Goal: Task Accomplishment & Management: Use online tool/utility

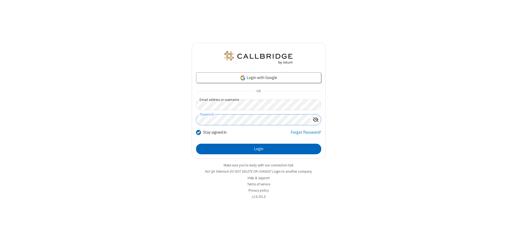
click at [258, 149] on button "Login" at bounding box center [258, 149] width 125 height 11
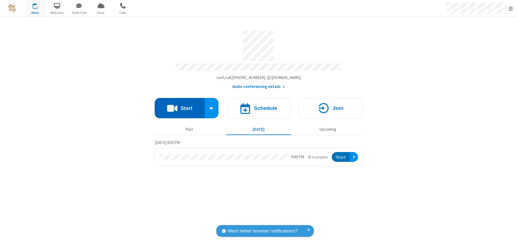
click at [180, 106] on button "Start" at bounding box center [180, 108] width 50 height 20
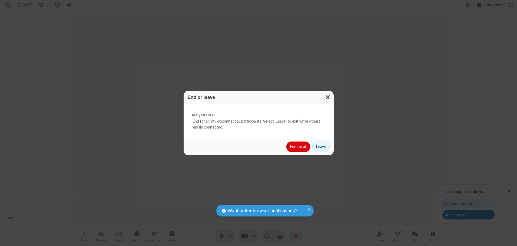
click at [298, 147] on button "End for all" at bounding box center [298, 146] width 24 height 11
